Goal: Navigation & Orientation: Find specific page/section

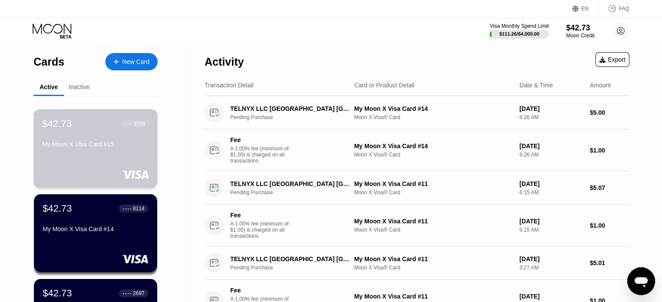
click at [94, 145] on div "My Moon X Visa Card #15" at bounding box center [95, 144] width 107 height 7
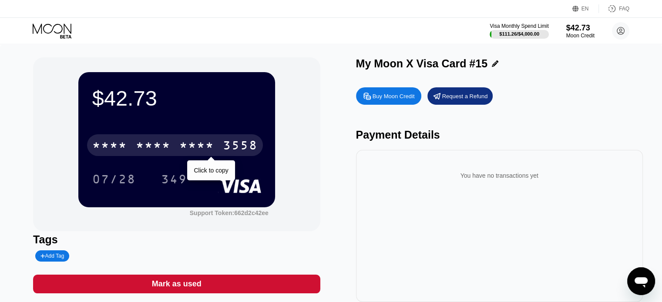
click at [212, 140] on div "* * * * * * * * * * * * 3558" at bounding box center [175, 145] width 176 height 22
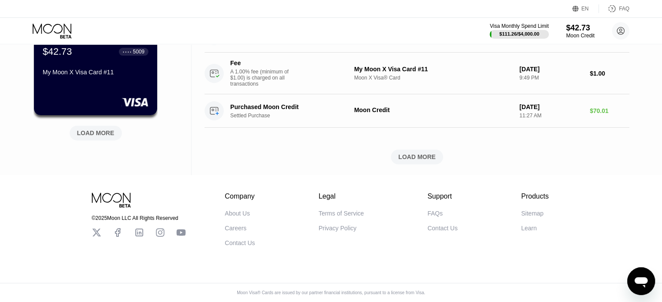
scroll to position [348, 0]
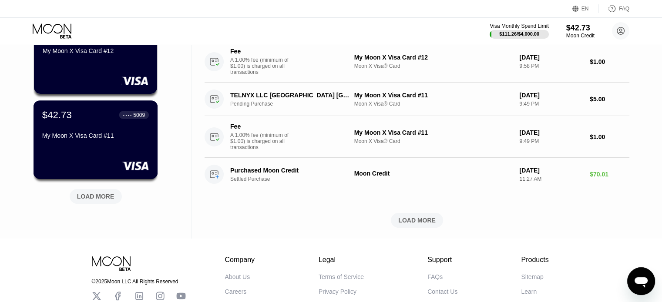
click at [91, 139] on div "My Moon X Visa Card #11" at bounding box center [95, 135] width 107 height 7
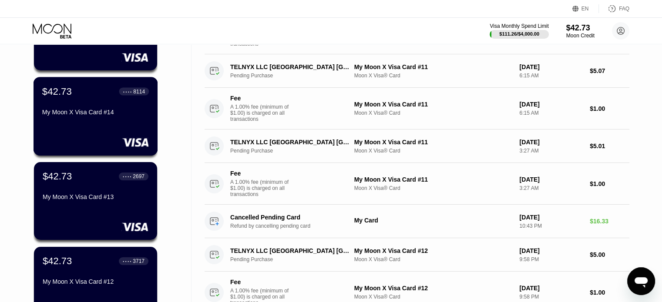
scroll to position [131, 0]
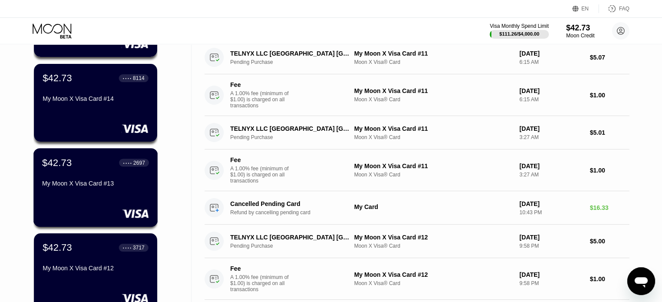
click at [81, 187] on div "My Moon X Visa Card #13" at bounding box center [95, 183] width 107 height 7
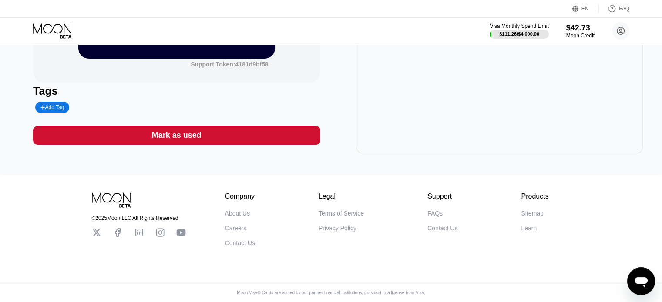
scroll to position [158, 0]
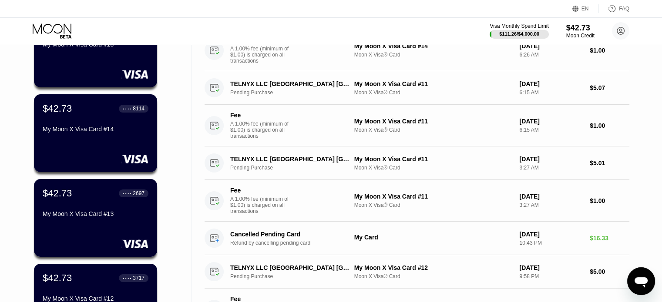
scroll to position [131, 0]
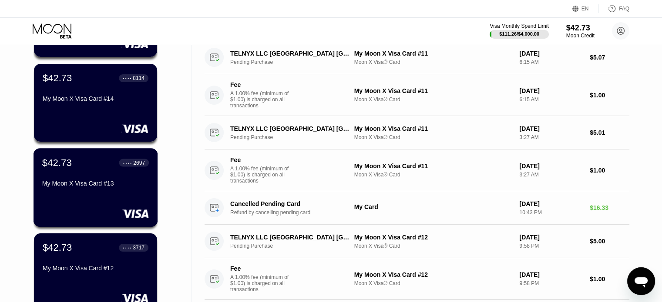
click at [91, 191] on div "My Moon X Visa Card #13" at bounding box center [95, 185] width 107 height 10
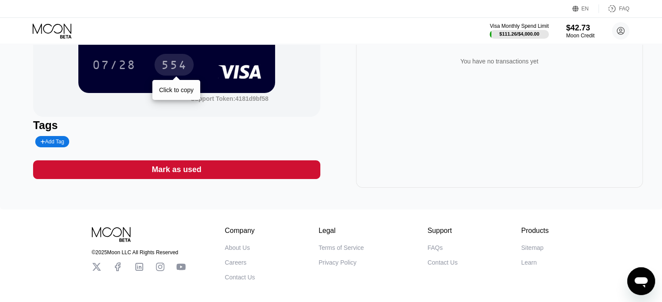
scroll to position [131, 0]
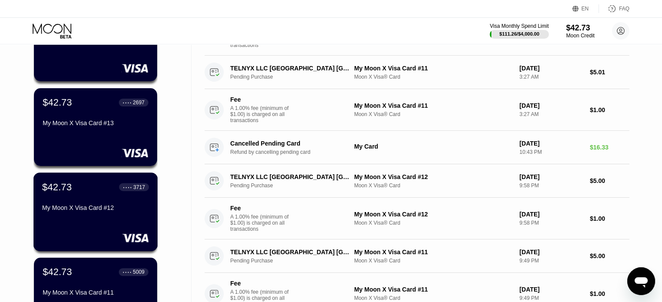
scroll to position [218, 0]
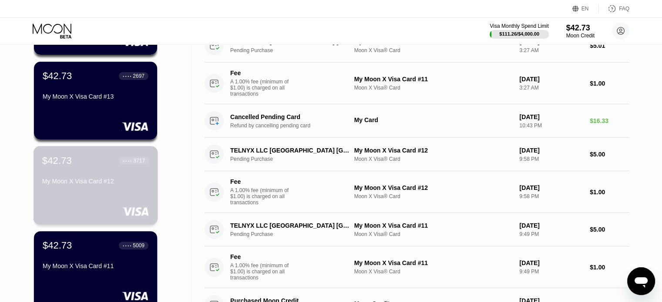
click at [87, 185] on div "My Moon X Visa Card #12" at bounding box center [95, 181] width 107 height 7
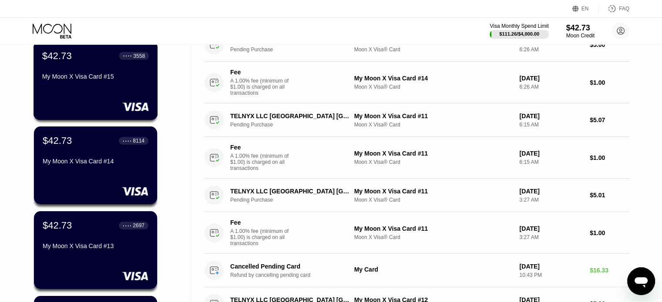
scroll to position [87, 0]
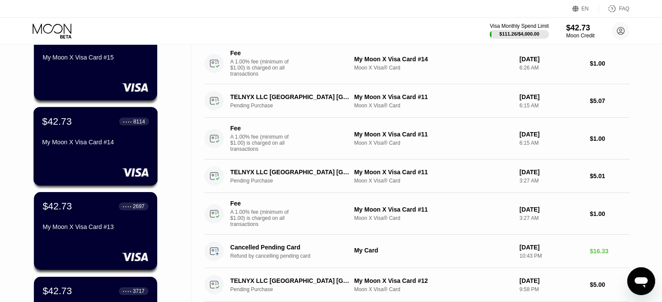
click at [82, 146] on div "My Moon X Visa Card #14" at bounding box center [95, 142] width 107 height 7
